Goal: Communication & Community: Answer question/provide support

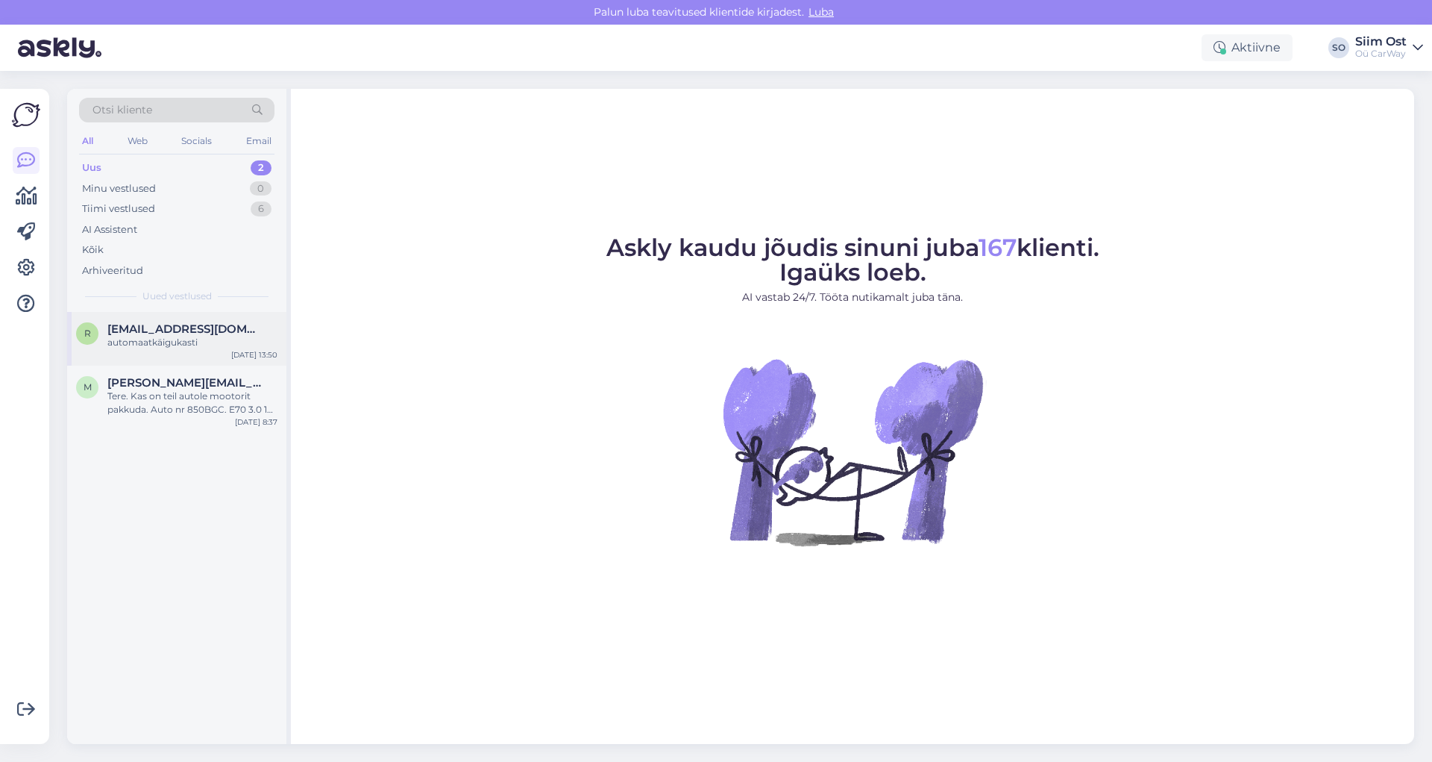
click at [166, 335] on span "[EMAIL_ADDRESS][DOMAIN_NAME]" at bounding box center [184, 328] width 155 height 13
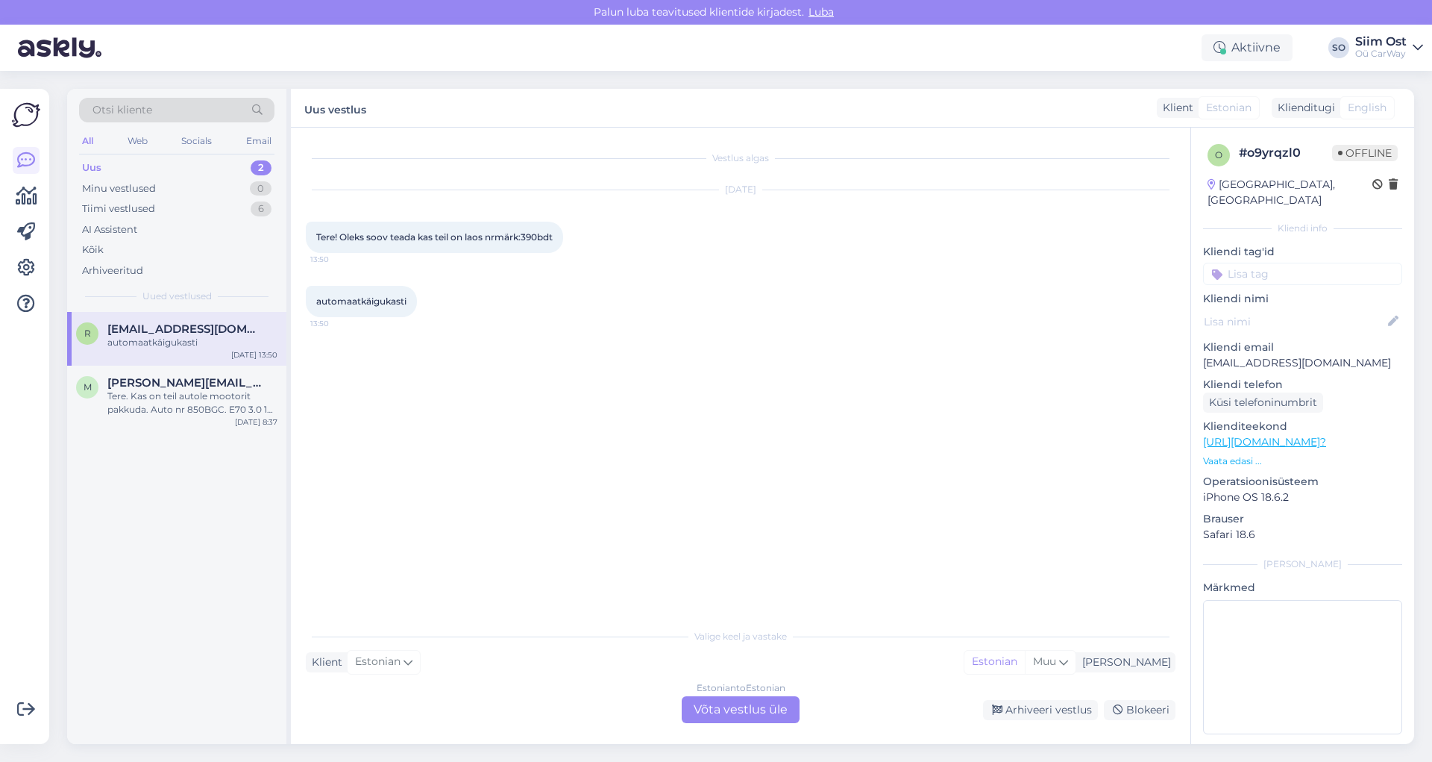
click at [563, 236] on div "Tere! Oleks soov teada kas teil on laos nrmärk:390bdt 13:50" at bounding box center [434, 237] width 257 height 31
drag, startPoint x: 563, startPoint y: 236, endPoint x: 530, endPoint y: 236, distance: 32.8
click at [530, 236] on div "Tere! Oleks soov teada kas teil on laos nrmärk:390bdt 13:50" at bounding box center [434, 237] width 257 height 31
copy span "390bdt"
click at [730, 706] on div "Estonian to Estonian Võta vestlus üle" at bounding box center [741, 709] width 118 height 27
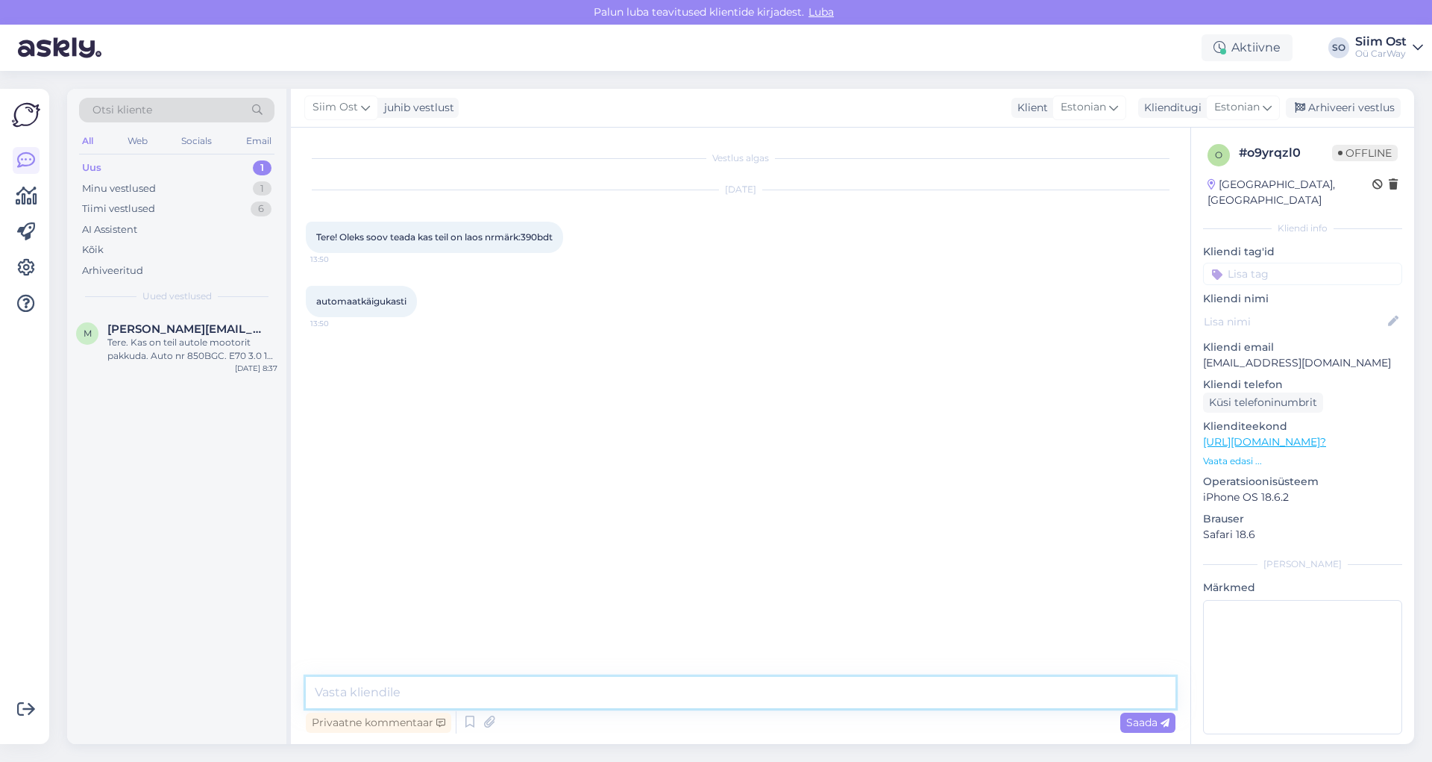
click at [423, 688] on textarea at bounding box center [741, 692] width 870 height 31
type textarea "Tere, antud sõidukile hetkel meil käigukasti ei ole."
click at [219, 353] on div "Tere. Kas on teil autole mootorit pakkuda. Auto nr 850BGC. E70 3.0 173 kw" at bounding box center [192, 349] width 170 height 27
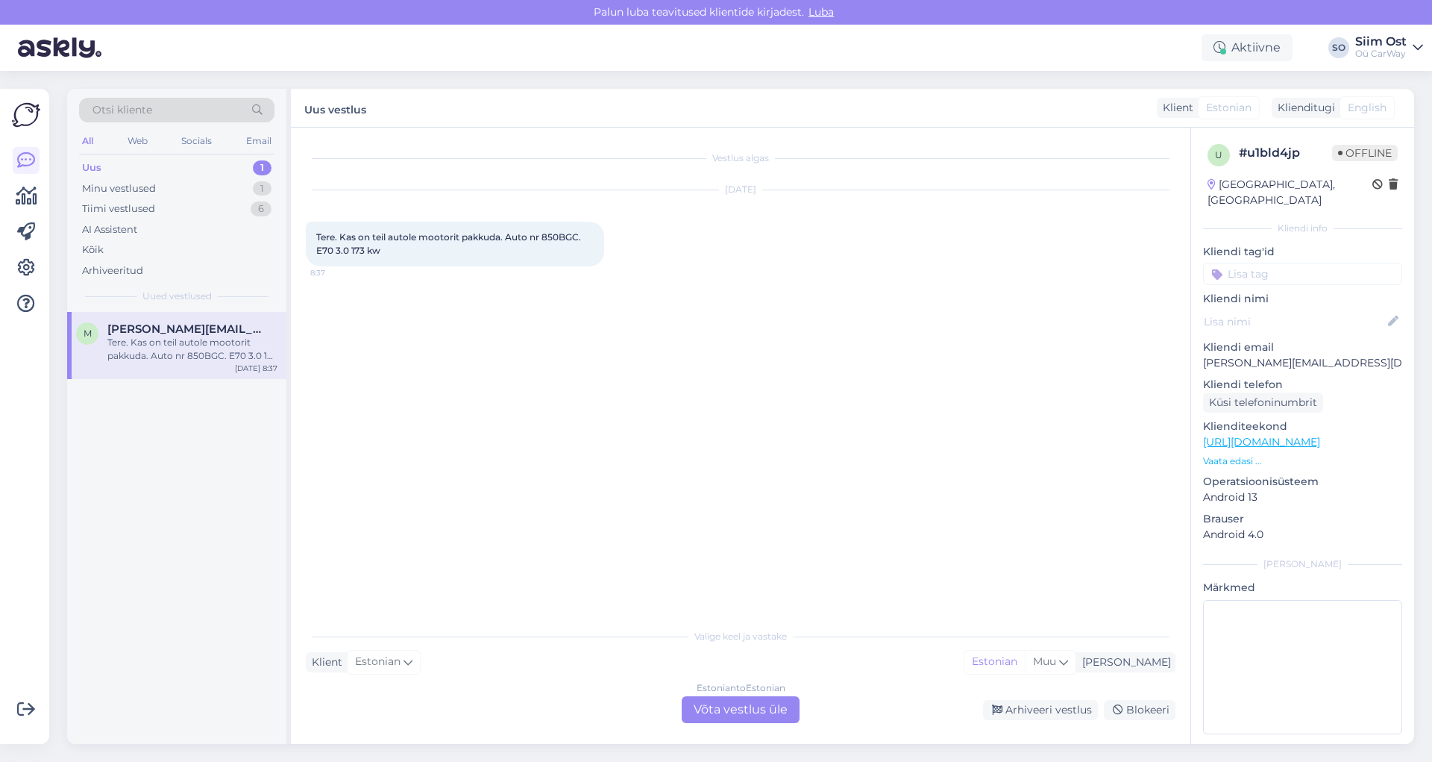
click at [745, 706] on div "Estonian to Estonian Võta vestlus üle" at bounding box center [741, 709] width 118 height 27
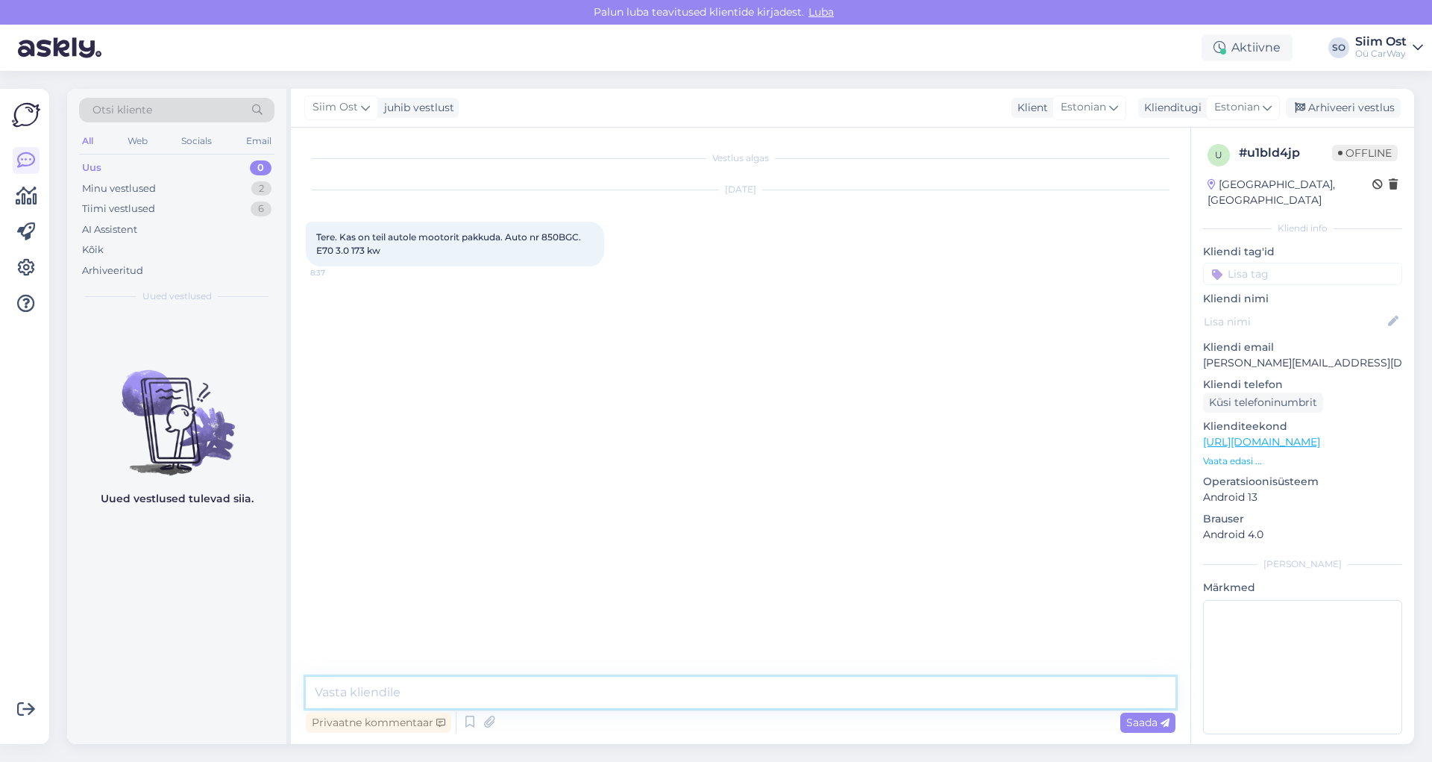
click at [433, 686] on textarea at bounding box center [741, 692] width 870 height 31
drag, startPoint x: 476, startPoint y: 688, endPoint x: 292, endPoint y: 693, distance: 184.3
click at [306, 693] on textarea "On, palun saatke meil" at bounding box center [741, 692] width 870 height 31
type textarea "on, palun saatke enda telefoni number"
click at [1250, 392] on div "Küsi telefoninumbrit" at bounding box center [1263, 402] width 120 height 20
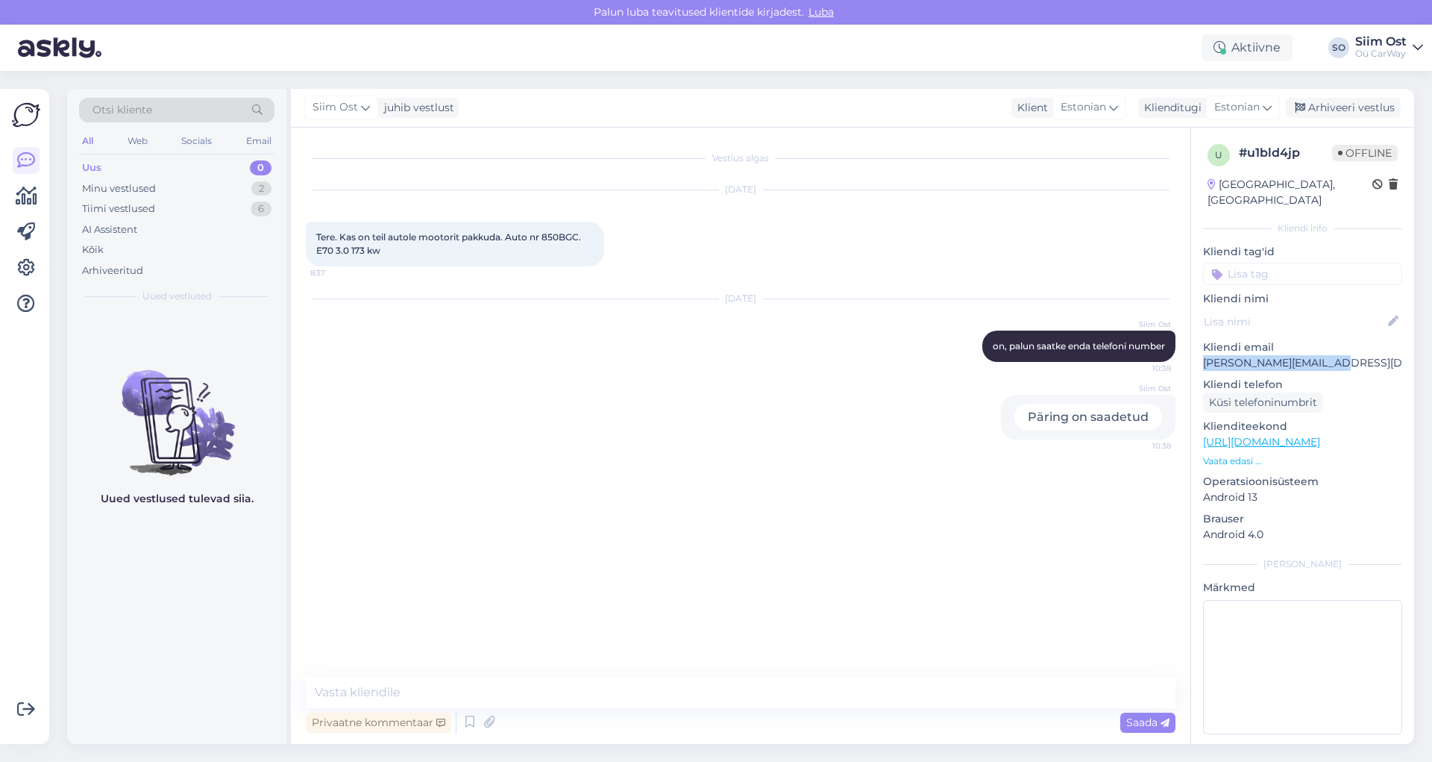
drag, startPoint x: 1334, startPoint y: 348, endPoint x: 1197, endPoint y: 349, distance: 136.5
click at [1203, 355] on p "[PERSON_NAME][EMAIL_ADDRESS][DOMAIN_NAME]" at bounding box center [1302, 363] width 199 height 16
copy p "[PERSON_NAME][EMAIL_ADDRESS][DOMAIN_NAME]"
